Goal: Task Accomplishment & Management: Manage account settings

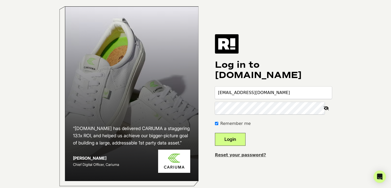
type input "megan.siegfried@dameproducts.com"
click at [215, 133] on button "Login" at bounding box center [230, 139] width 31 height 13
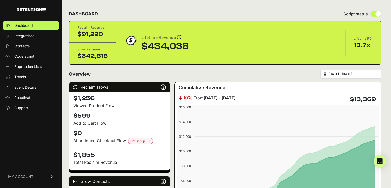
click at [358, 73] on input "2025-09-06 - 2025-10-06" at bounding box center [353, 74] width 49 height 4
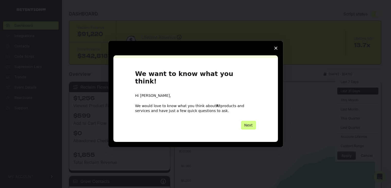
click at [275, 55] on span "Close survey" at bounding box center [276, 48] width 14 height 14
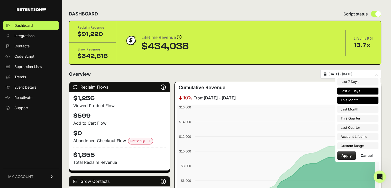
click at [353, 99] on li "This Month" at bounding box center [357, 99] width 41 height 7
type input "[DATE] - [DATE]"
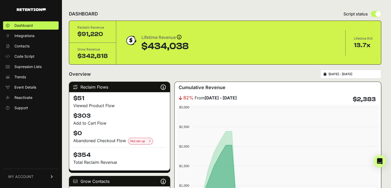
click at [27, 179] on link "MY ACCOUNT" at bounding box center [31, 176] width 56 height 16
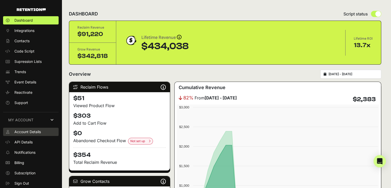
click at [38, 133] on span "Account Details" at bounding box center [27, 131] width 26 height 5
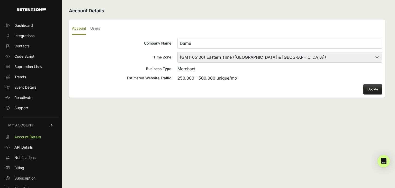
scroll to position [5, 0]
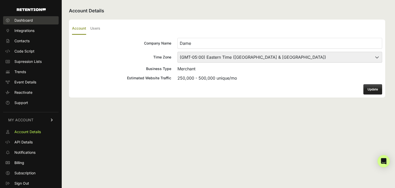
click at [31, 21] on span "Dashboard" at bounding box center [23, 20] width 19 height 5
